Goal: Task Accomplishment & Management: Use online tool/utility

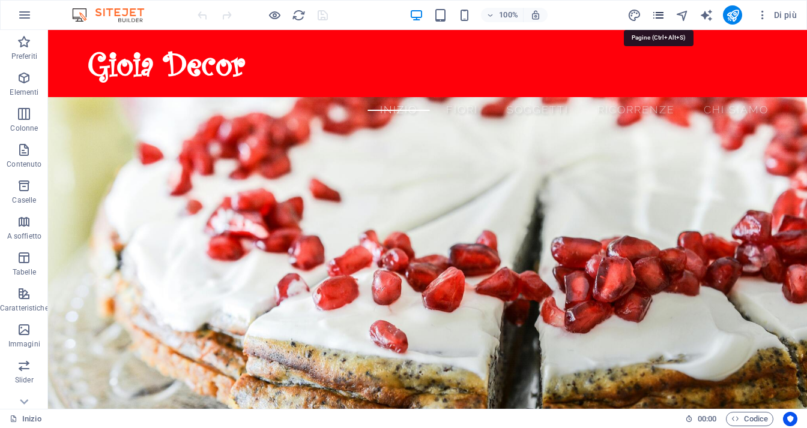
click at [663, 14] on icon "pages" at bounding box center [658, 15] width 14 height 14
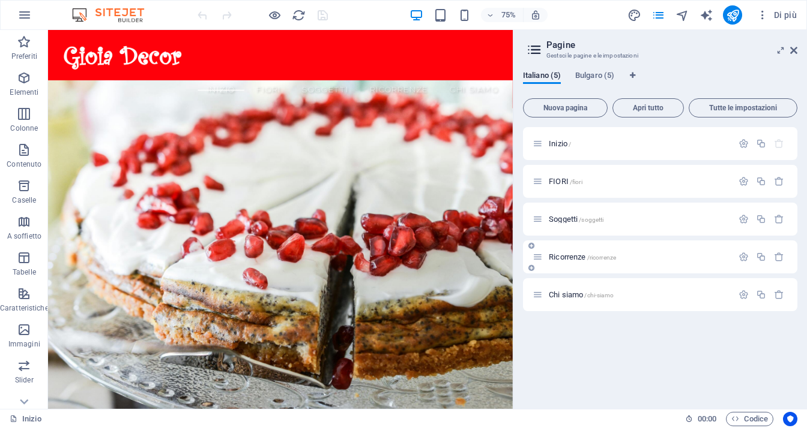
click at [578, 256] on span "Ricorrenze /ricorrenze" at bounding box center [582, 257] width 67 height 9
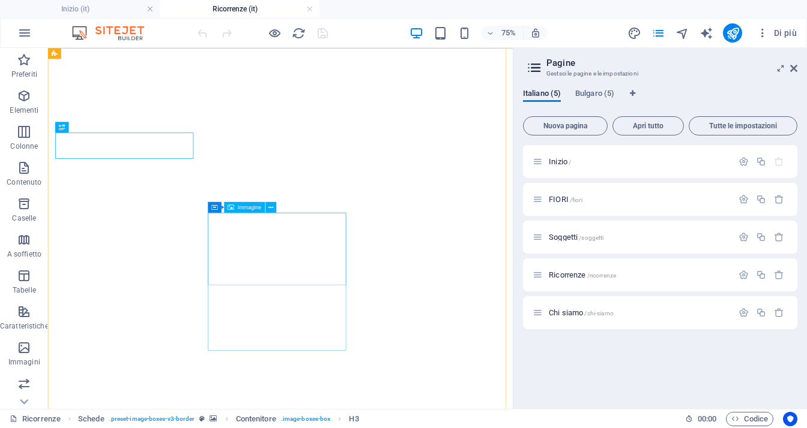
scroll to position [240, 0]
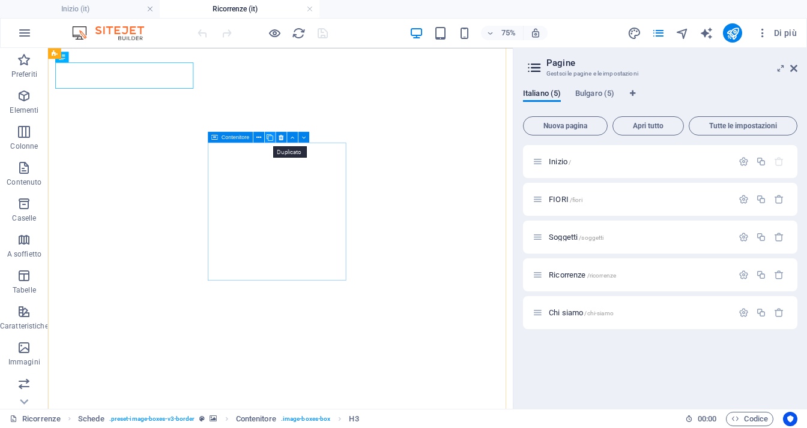
click at [269, 139] on icon at bounding box center [269, 138] width 7 height 10
click at [270, 137] on icon at bounding box center [269, 138] width 7 height 10
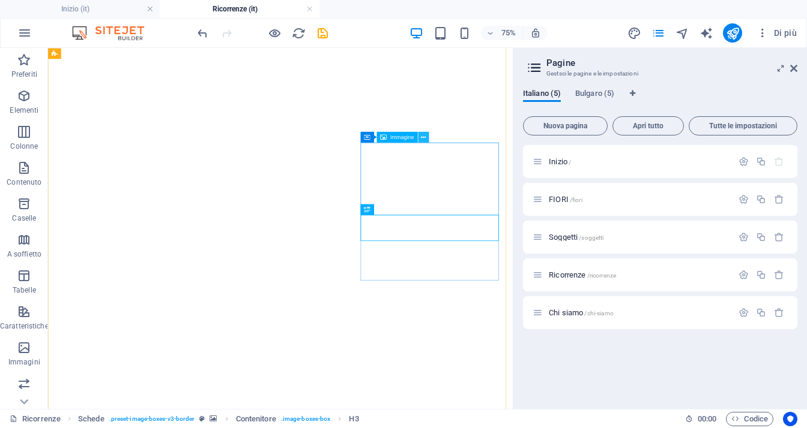
click at [423, 138] on icon at bounding box center [423, 138] width 5 height 10
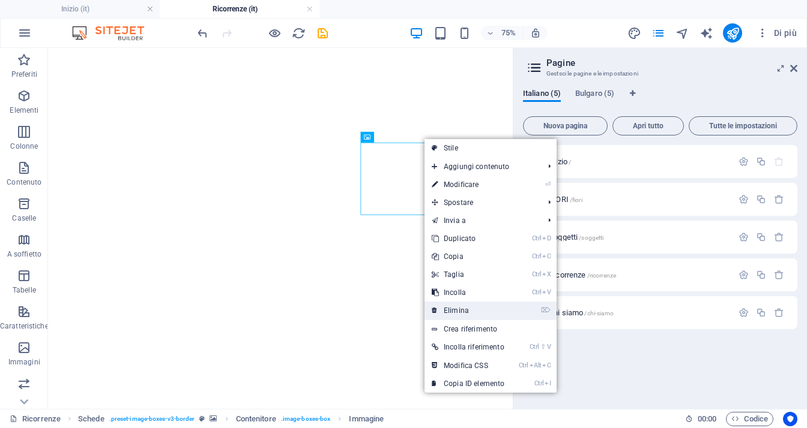
click at [473, 306] on link "⌦ Elimina" at bounding box center [467, 311] width 87 height 18
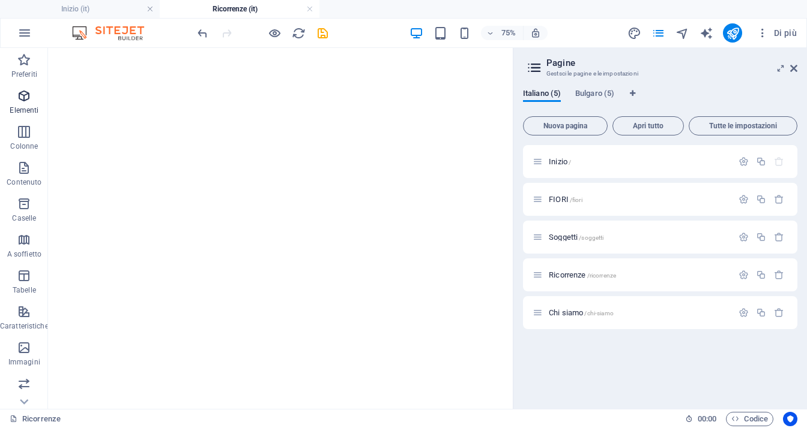
click at [23, 98] on icon "button" at bounding box center [24, 96] width 14 height 14
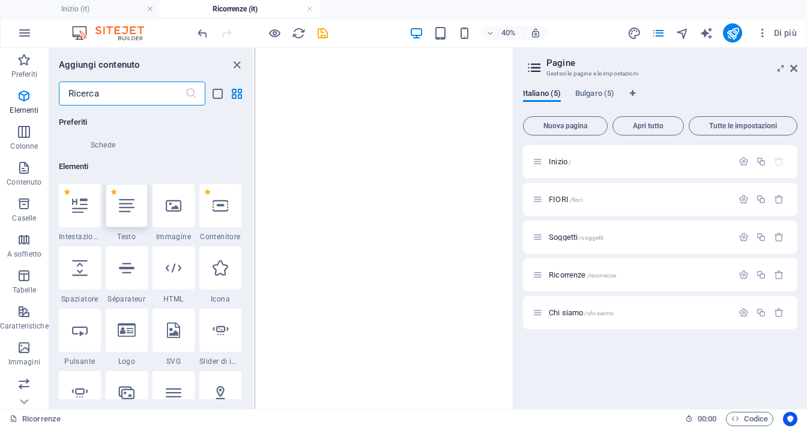
scroll to position [324, 0]
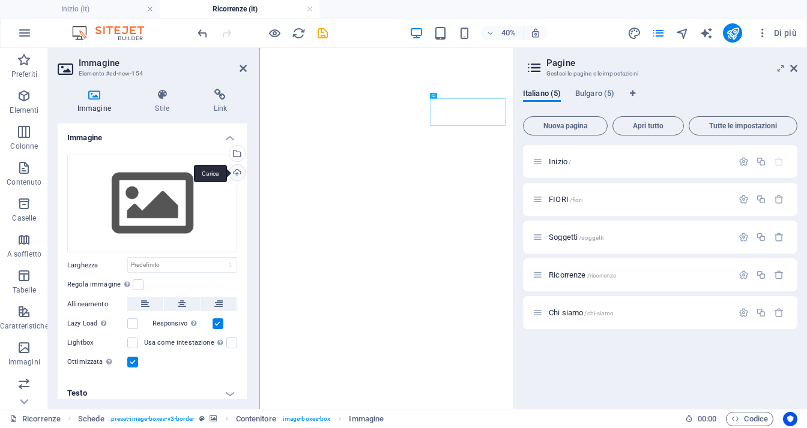
click at [233, 174] on div "Carica" at bounding box center [236, 174] width 18 height 18
click at [795, 70] on icon at bounding box center [793, 69] width 7 height 10
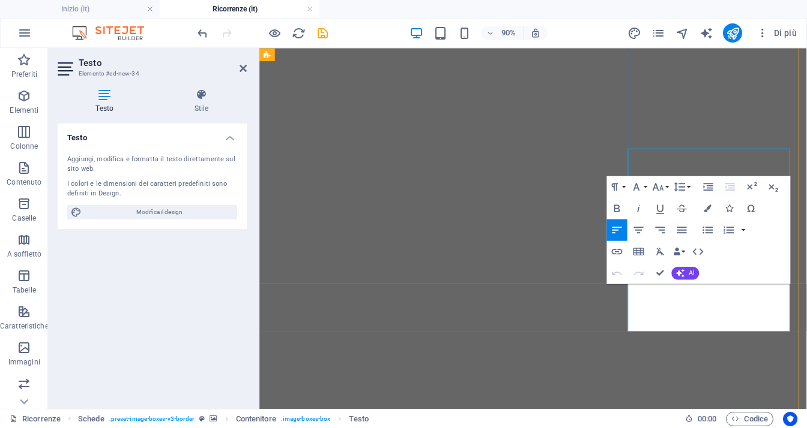
scroll to position [421, 0]
drag, startPoint x: 742, startPoint y: 352, endPoint x: 634, endPoint y: 300, distance: 120.0
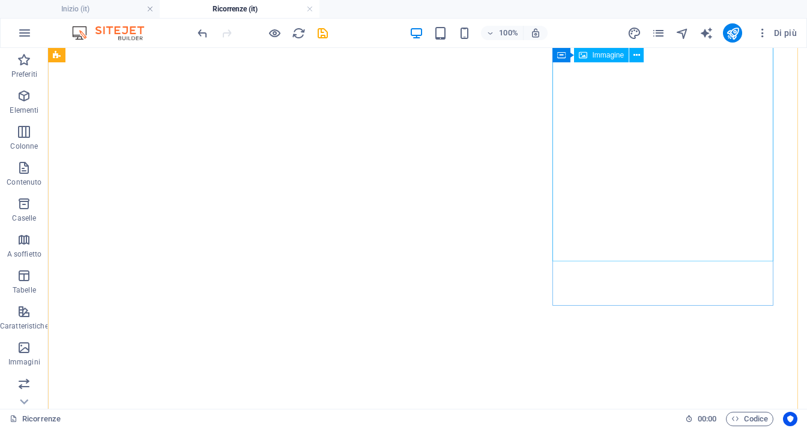
scroll to position [387, 0]
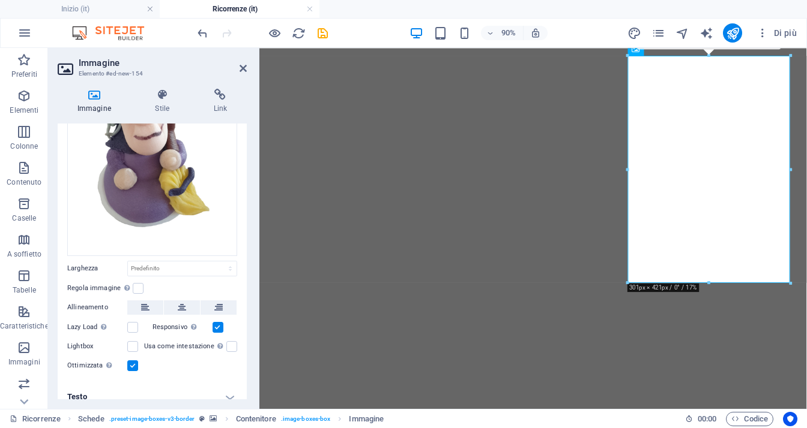
scroll to position [142, 0]
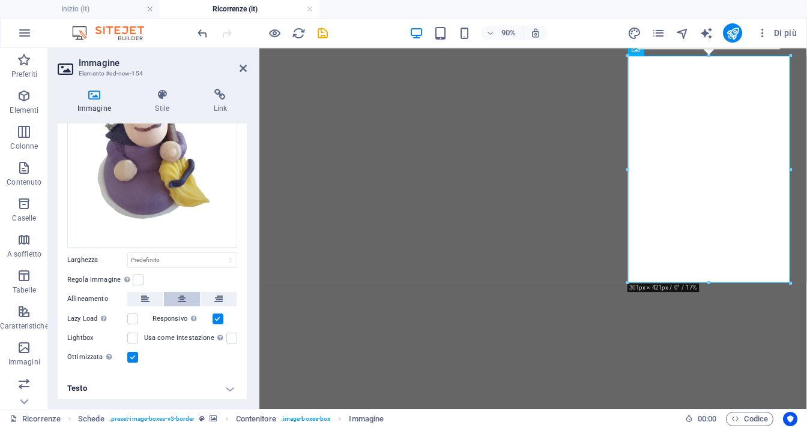
click at [182, 298] on icon at bounding box center [182, 299] width 8 height 14
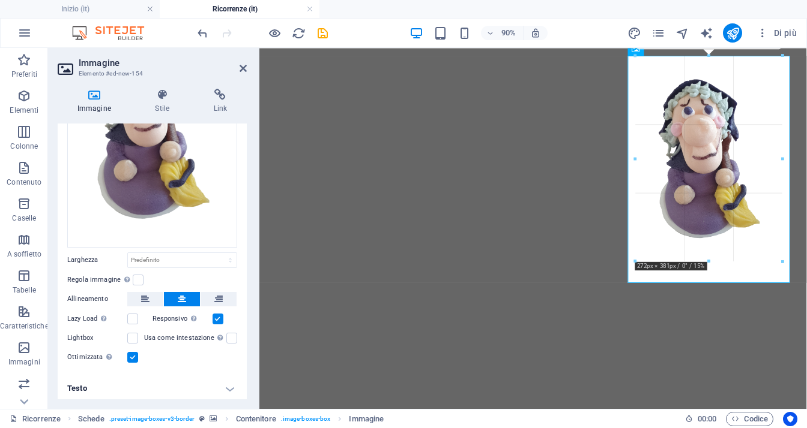
drag, startPoint x: 790, startPoint y: 284, endPoint x: 756, endPoint y: 250, distance: 47.5
type input "264"
select select "px"
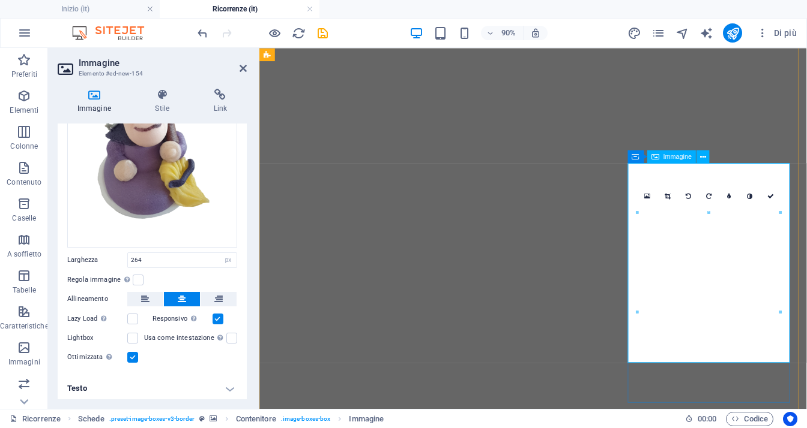
scroll to position [267, 0]
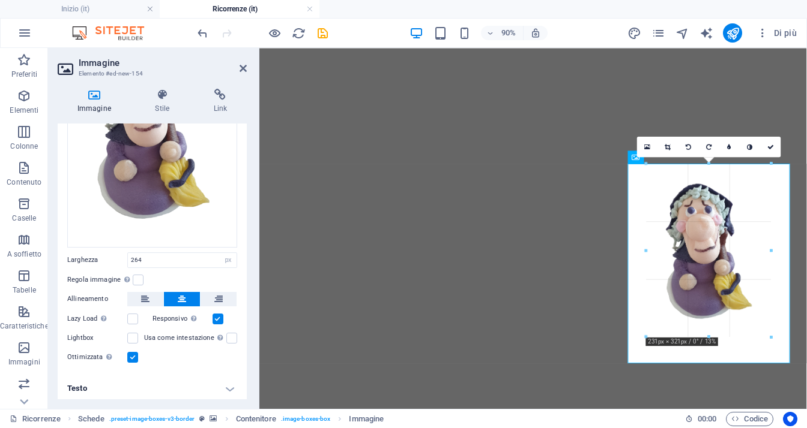
drag, startPoint x: 576, startPoint y: 341, endPoint x: 758, endPoint y: 328, distance: 182.9
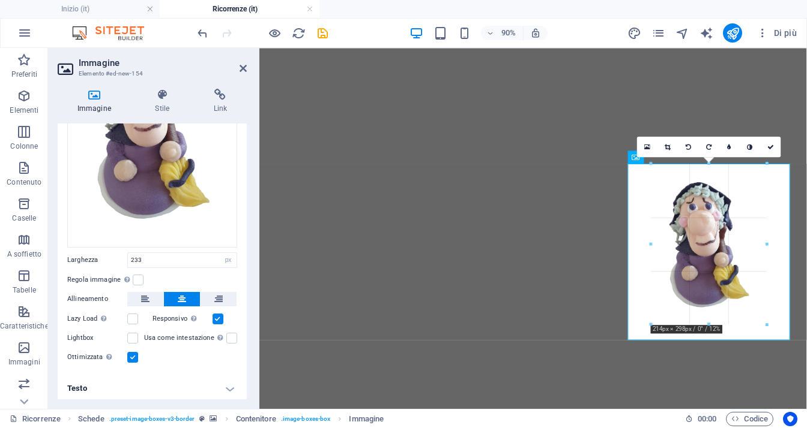
drag, startPoint x: 774, startPoint y: 340, endPoint x: 758, endPoint y: 315, distance: 29.6
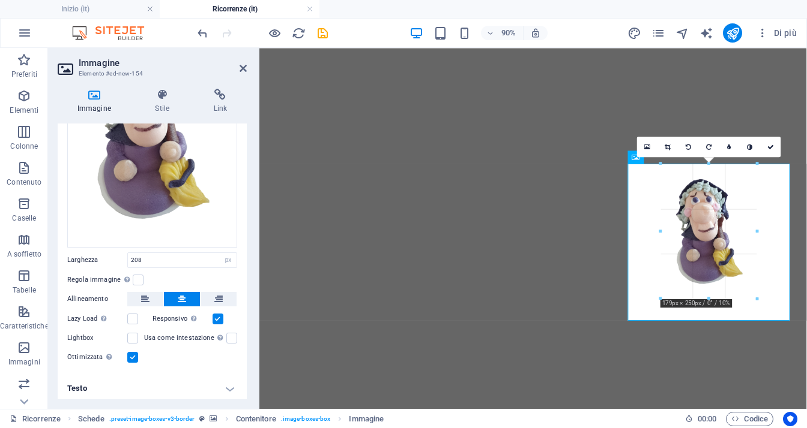
drag, startPoint x: 763, startPoint y: 322, endPoint x: 743, endPoint y: 296, distance: 32.1
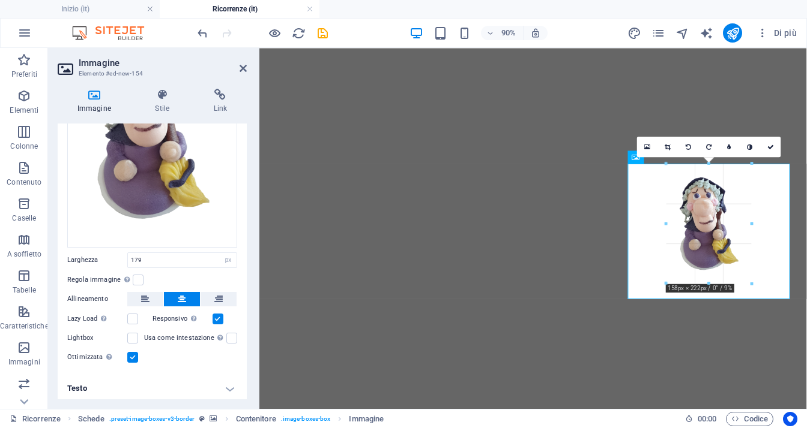
drag, startPoint x: 758, startPoint y: 301, endPoint x: 737, endPoint y: 274, distance: 33.7
type input "151"
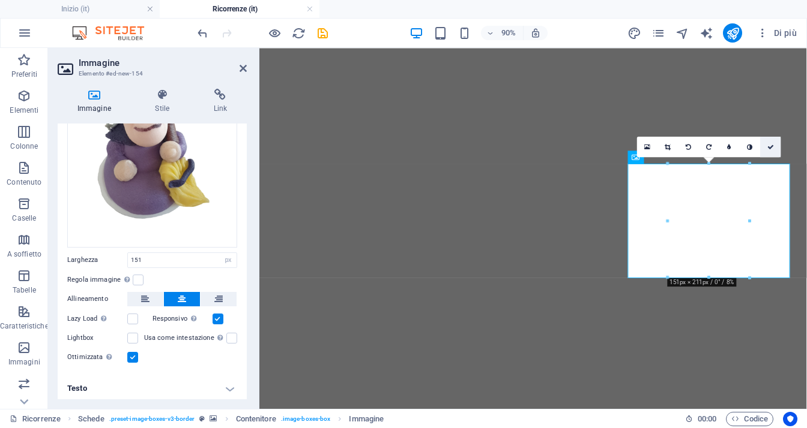
click at [778, 149] on link at bounding box center [770, 147] width 20 height 20
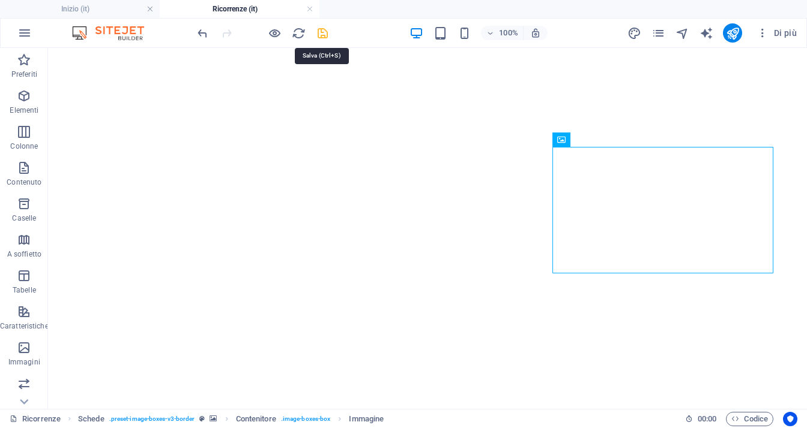
click at [320, 35] on icon "save" at bounding box center [323, 33] width 14 height 14
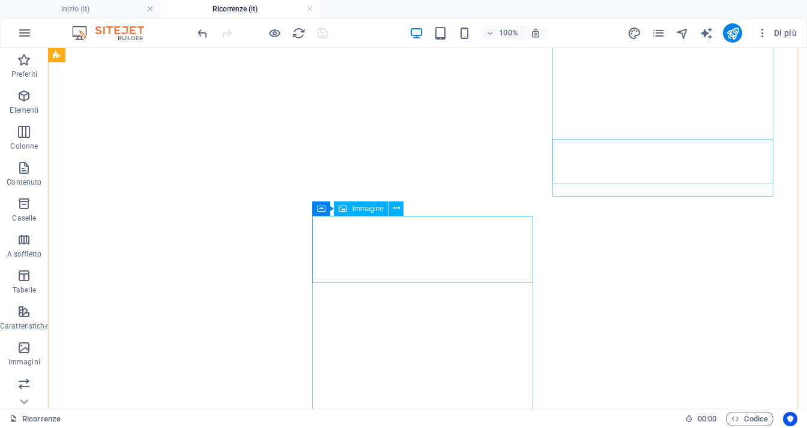
scroll to position [447, 0]
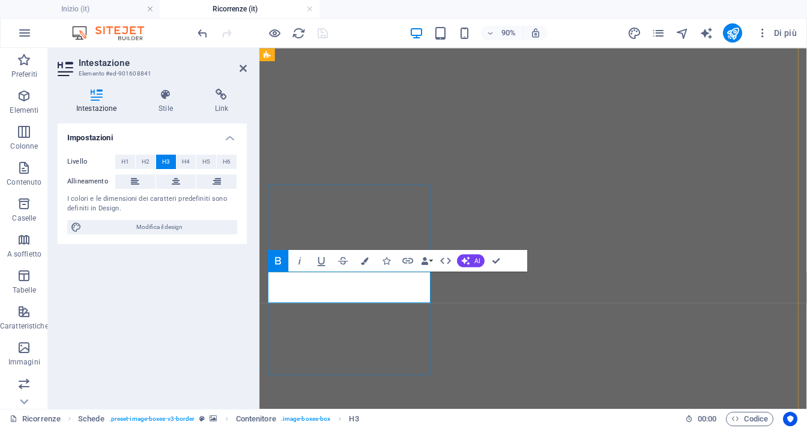
drag, startPoint x: 387, startPoint y: 319, endPoint x: 364, endPoint y: 320, distance: 22.8
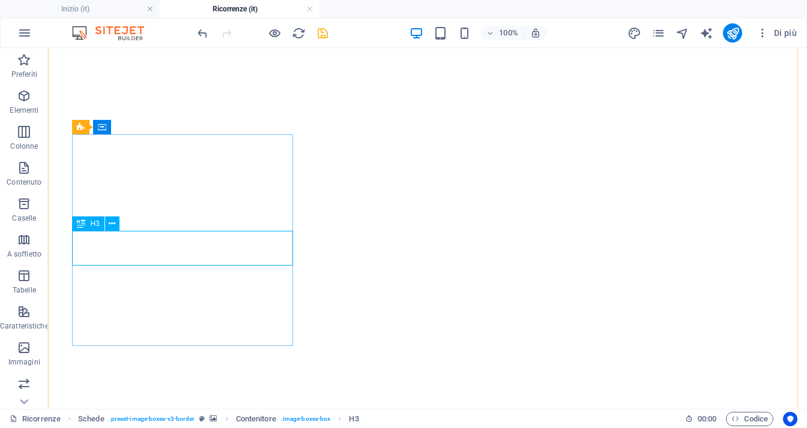
scroll to position [418, 0]
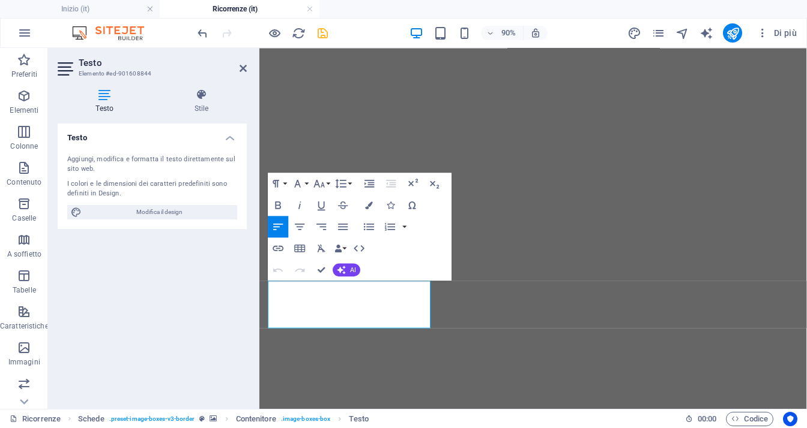
scroll to position [473, 0]
drag, startPoint x: 345, startPoint y: 347, endPoint x: 229, endPoint y: 298, distance: 126.4
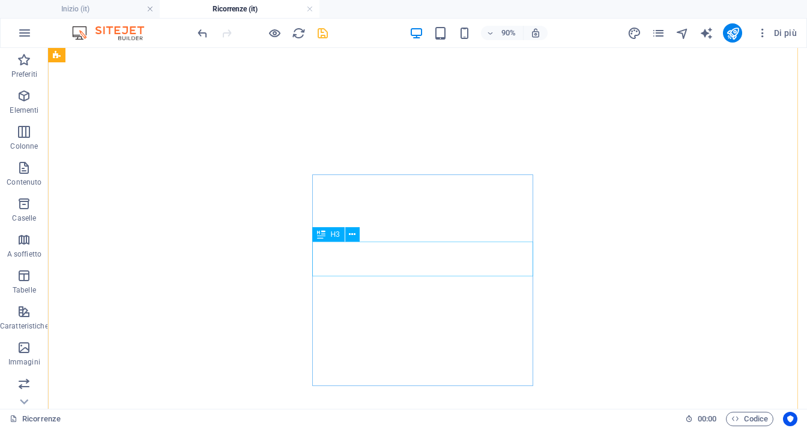
scroll to position [443, 0]
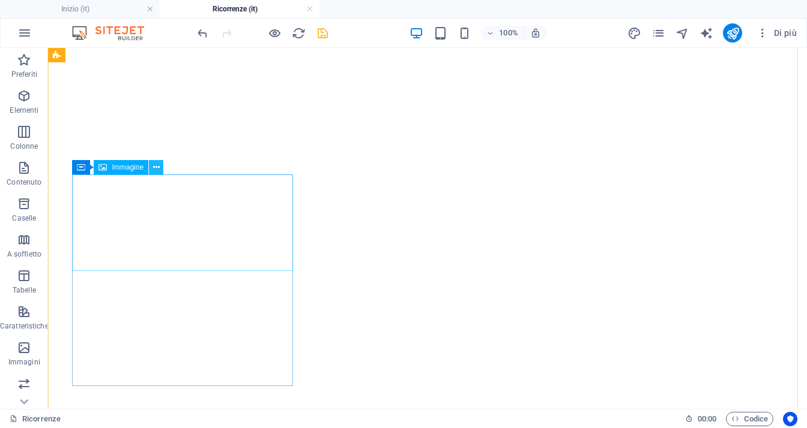
click at [159, 171] on button at bounding box center [156, 167] width 14 height 14
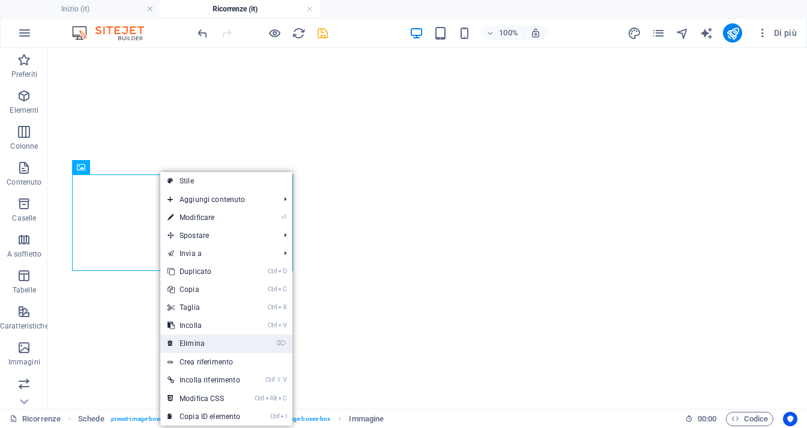
click at [231, 340] on link "⌦ Elimina" at bounding box center [203, 344] width 87 height 18
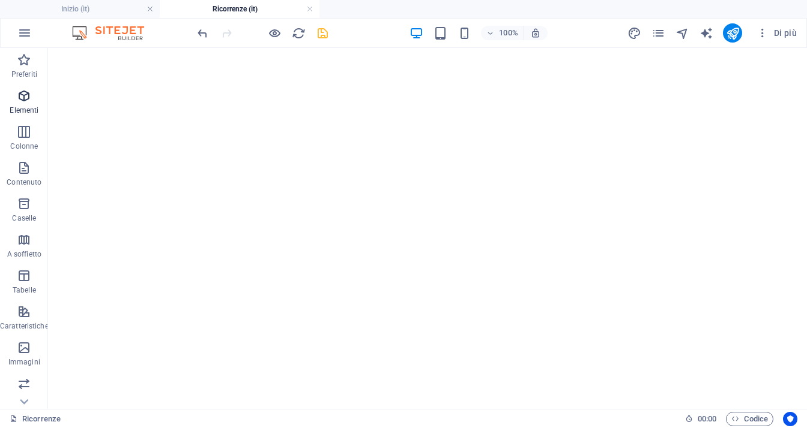
click at [29, 101] on icon "button" at bounding box center [24, 96] width 14 height 14
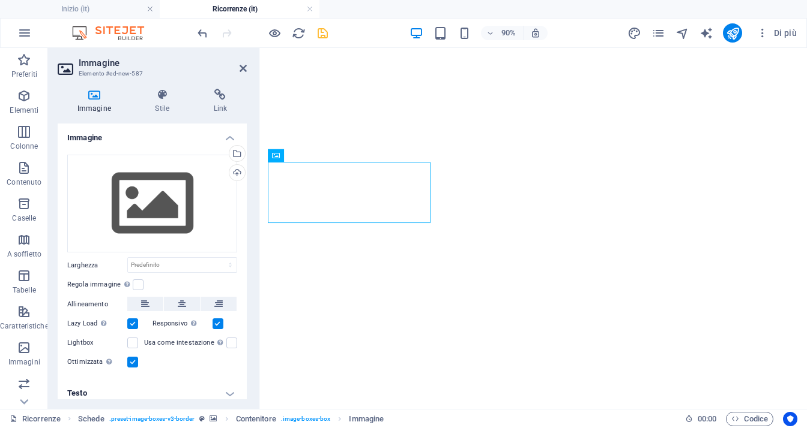
scroll to position [473, 0]
click at [234, 172] on div "Carica" at bounding box center [236, 174] width 18 height 18
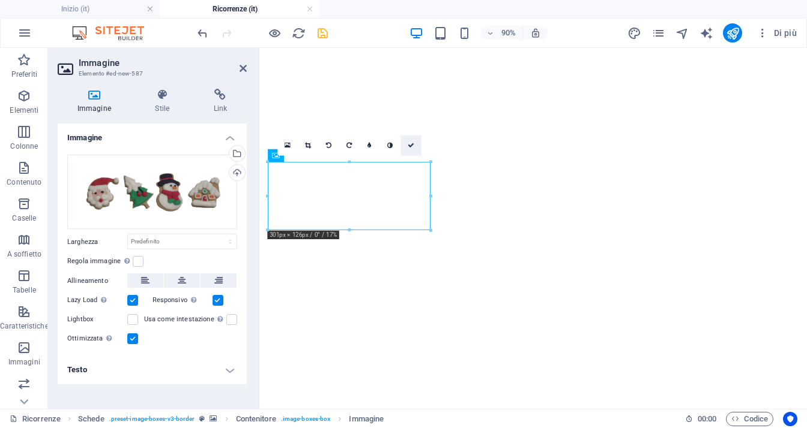
click at [413, 148] on link at bounding box center [410, 145] width 20 height 20
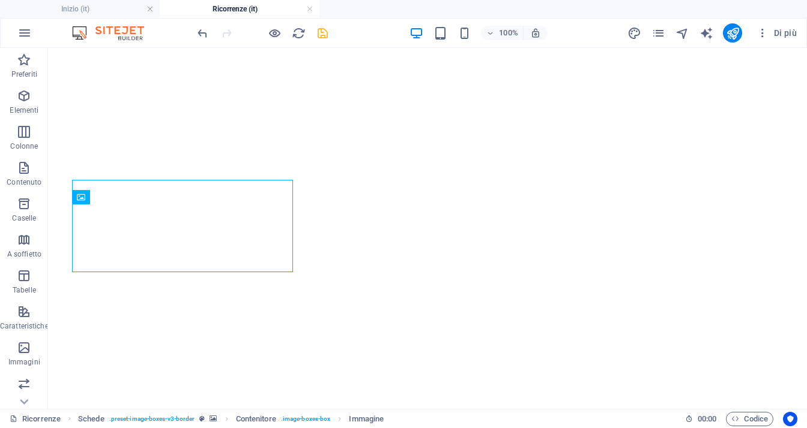
scroll to position [413, 0]
click at [328, 35] on icon "save" at bounding box center [323, 33] width 14 height 14
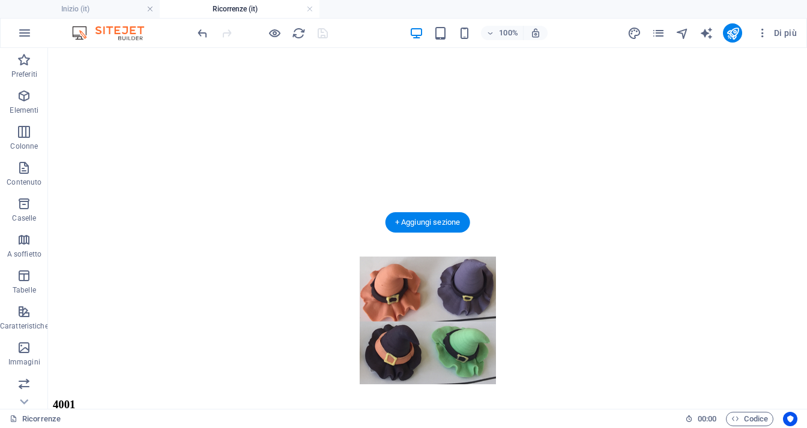
scroll to position [1438, 0]
